Goal: Find specific page/section: Find specific page/section

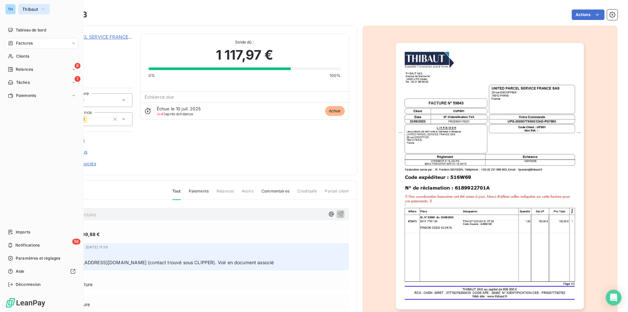
click at [29, 6] on button "Thibaut" at bounding box center [33, 9] width 31 height 10
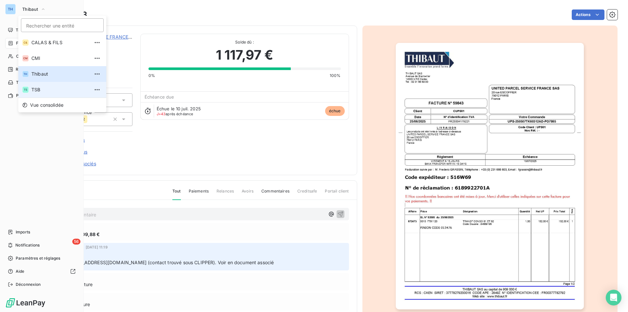
click at [36, 88] on span "TSB" at bounding box center [60, 89] width 58 height 7
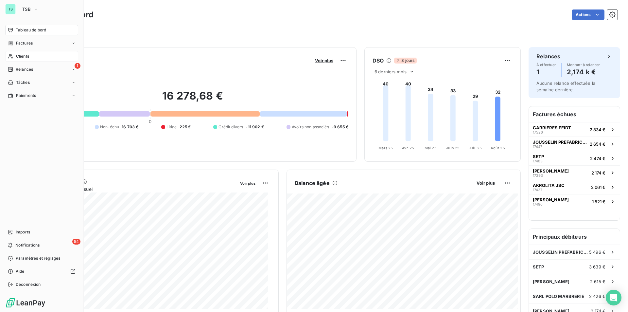
click at [22, 57] on span "Clients" at bounding box center [22, 56] width 13 height 6
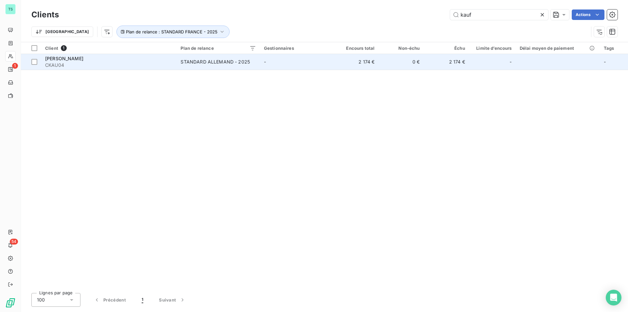
type input "kauf"
click at [136, 62] on span "CKAU04" at bounding box center [109, 65] width 128 height 7
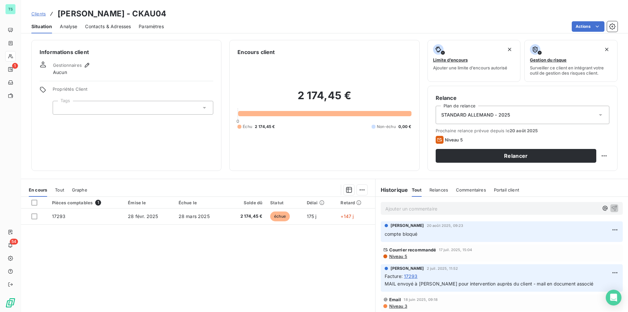
click at [108, 25] on span "Contacts & Adresses" at bounding box center [108, 26] width 46 height 7
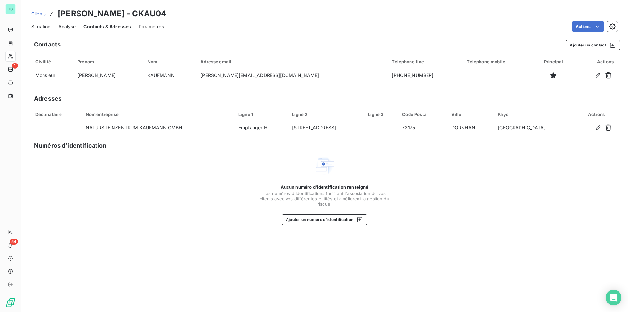
click at [44, 26] on span "Situation" at bounding box center [40, 26] width 19 height 7
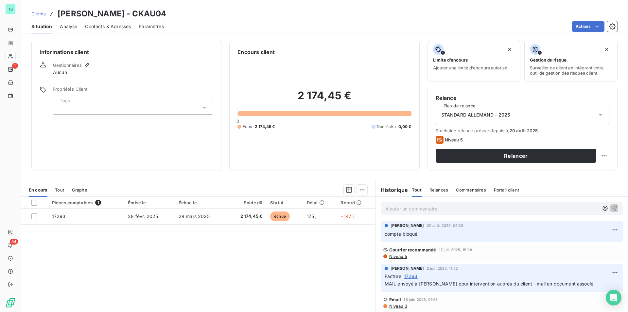
click at [396, 254] on span "Niveau 5" at bounding box center [398, 256] width 19 height 5
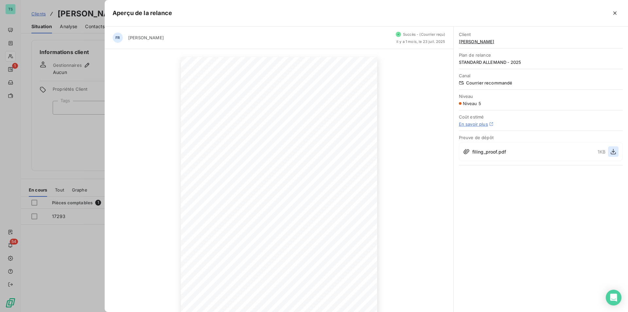
click at [614, 151] on icon "button" at bounding box center [613, 151] width 7 height 7
click at [467, 124] on link "En savoir plus" at bounding box center [473, 123] width 29 height 5
click at [74, 139] on div at bounding box center [314, 156] width 628 height 312
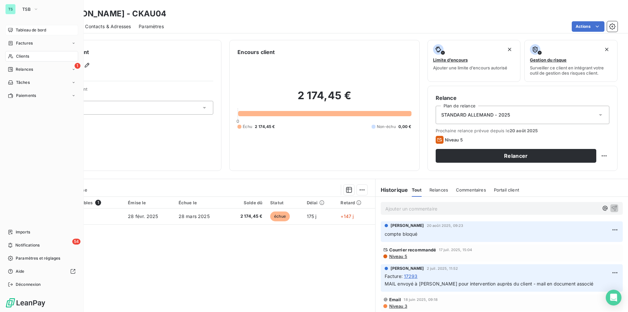
click at [22, 30] on span "Tableau de bord" at bounding box center [31, 30] width 30 height 6
